Goal: Information Seeking & Learning: Check status

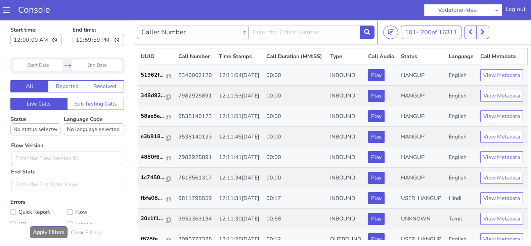
click at [483, 31] on icon at bounding box center [482, 32] width 4 height 6
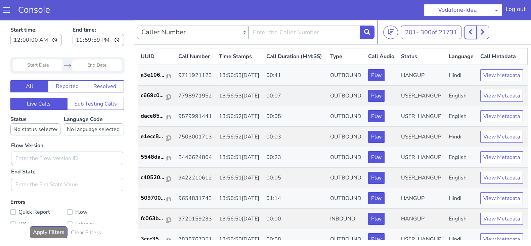
click at [472, 33] on icon at bounding box center [470, 32] width 4 height 6
click at [476, 33] on button at bounding box center [470, 32] width 12 height 13
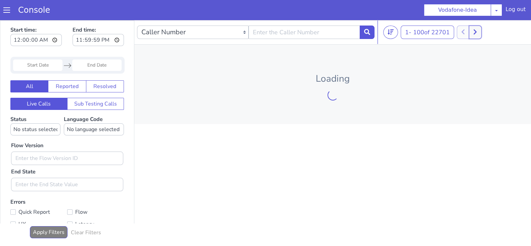
click at [480, 32] on button at bounding box center [475, 32] width 12 height 13
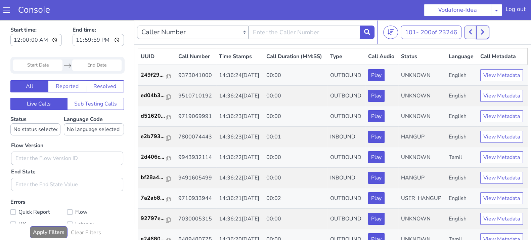
click at [479, 33] on button at bounding box center [482, 32] width 12 height 13
click at [484, 33] on icon at bounding box center [482, 32] width 3 height 5
click at [484, 32] on icon at bounding box center [482, 32] width 3 height 5
